Goal: Task Accomplishment & Management: Use online tool/utility

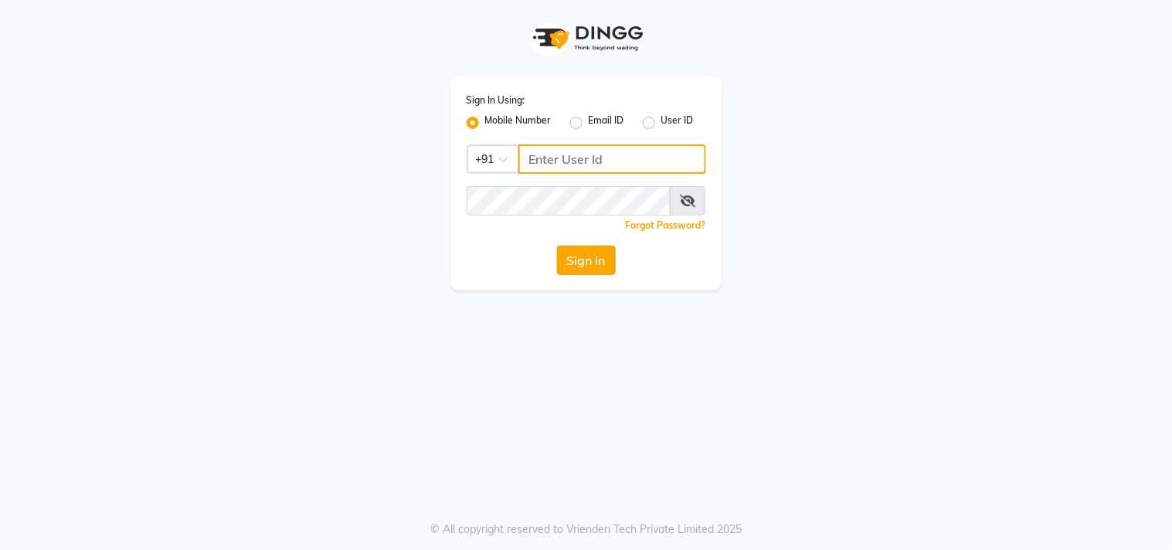
type input "9850087900"
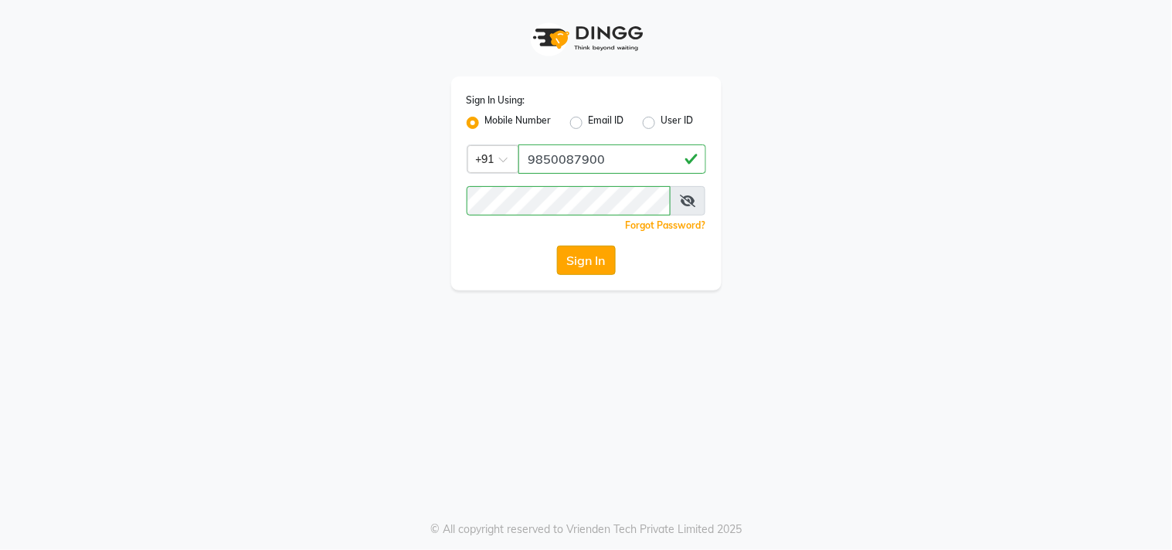
click at [584, 270] on button "Sign In" at bounding box center [586, 260] width 59 height 29
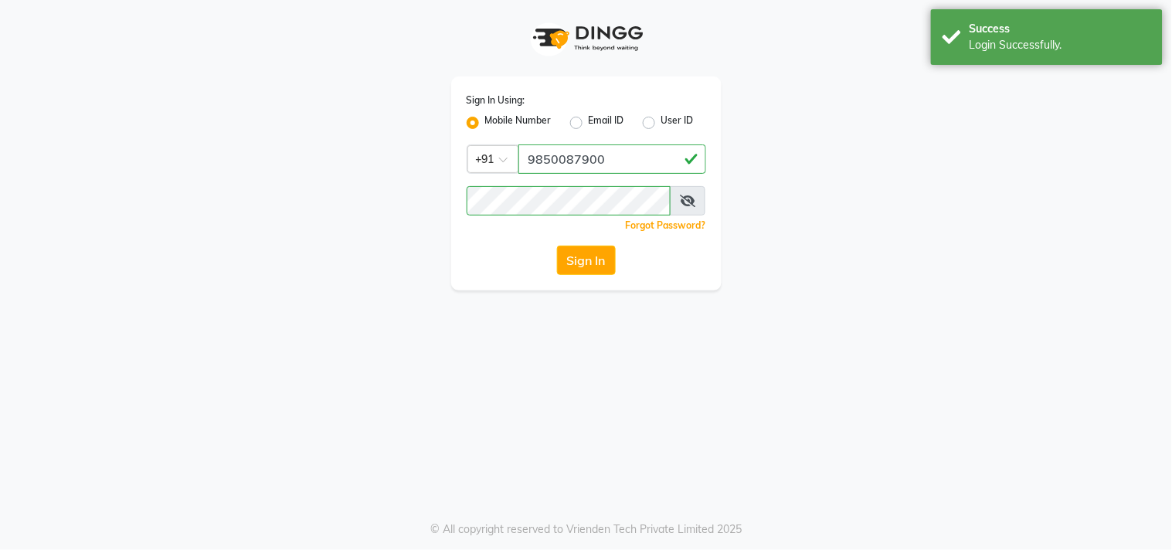
select select "service"
